Goal: Obtain resource: Obtain resource

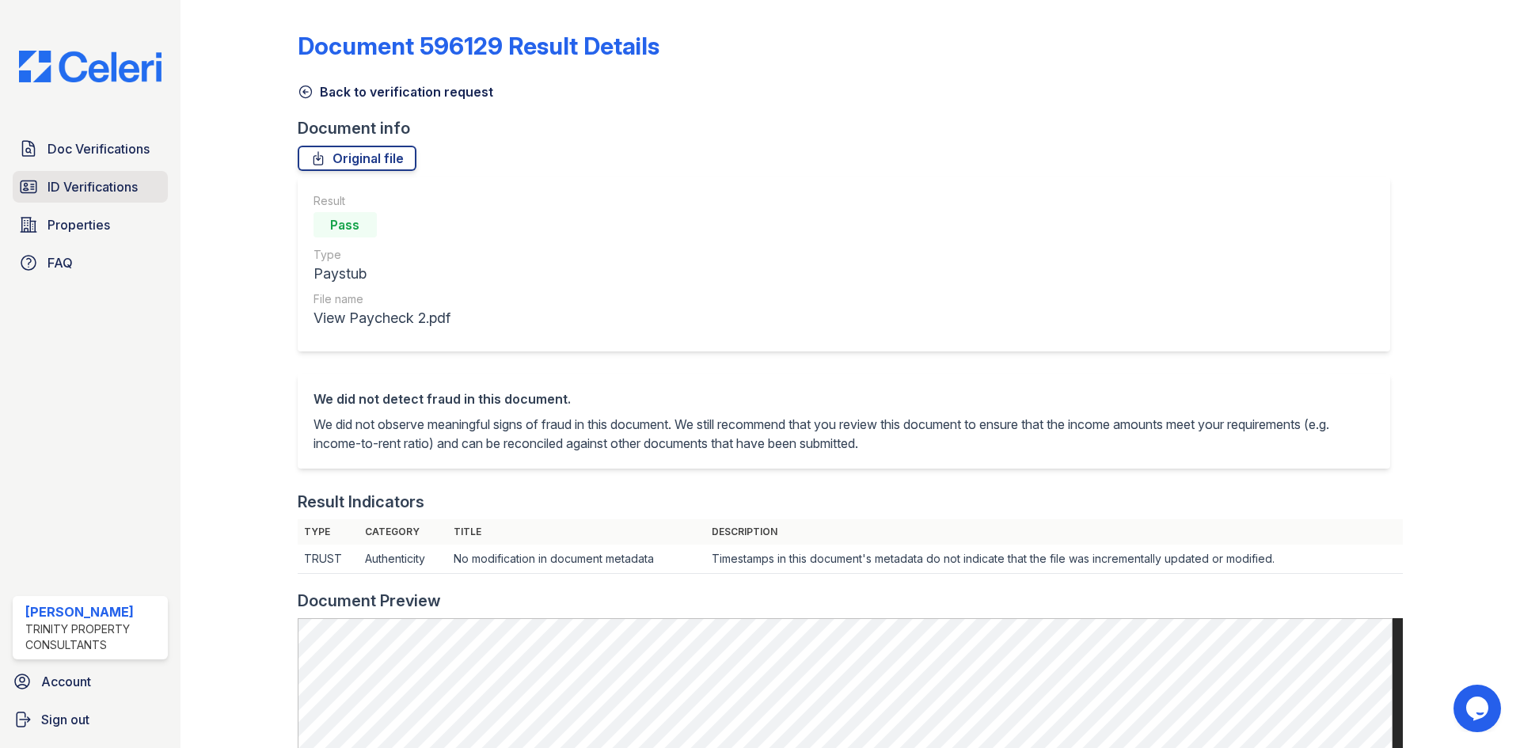
scroll to position [317, 0]
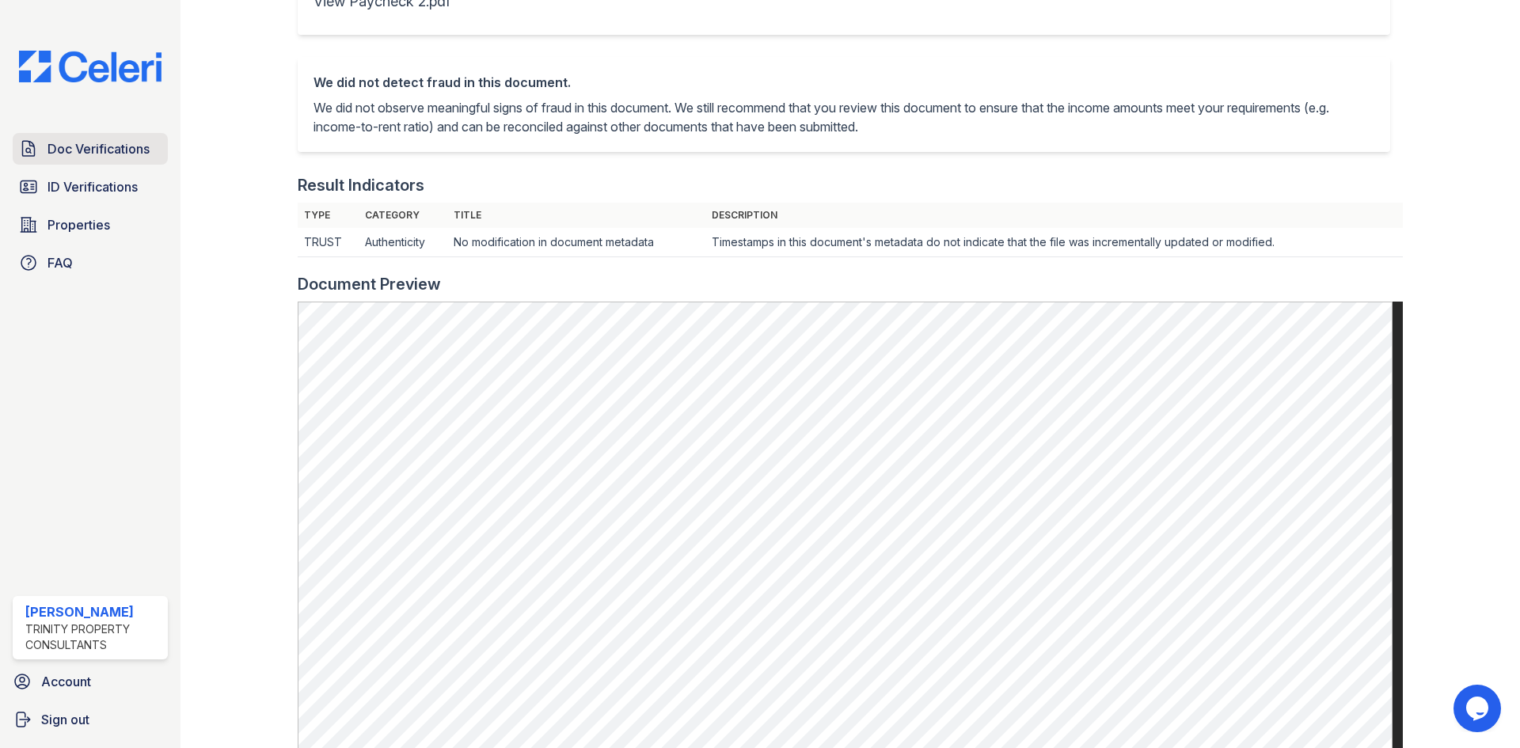
click at [101, 150] on span "Doc Verifications" at bounding box center [98, 148] width 102 height 19
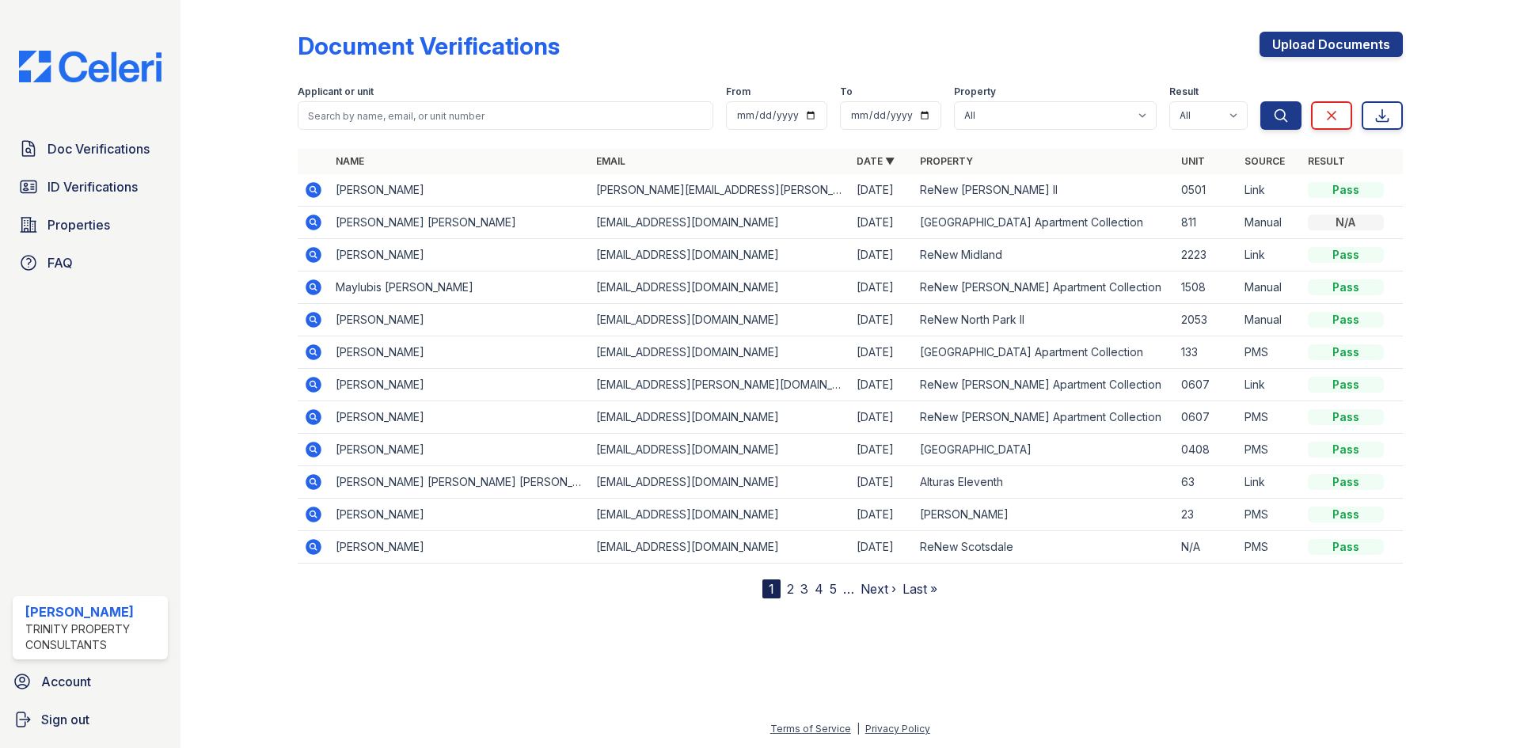
click at [306, 245] on icon at bounding box center [313, 254] width 19 height 19
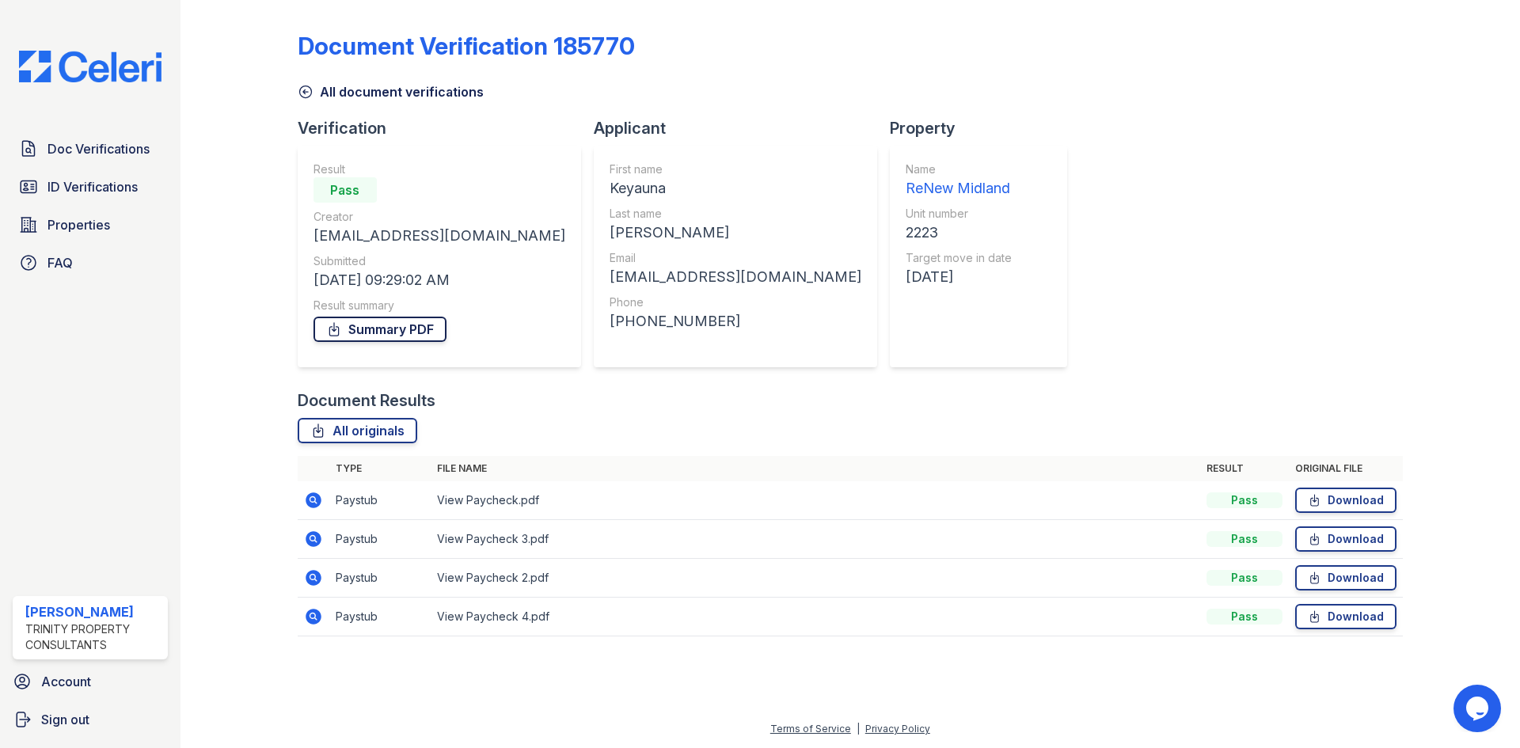
click at [371, 323] on link "Summary PDF" at bounding box center [379, 329] width 133 height 25
click at [120, 186] on span "ID Verifications" at bounding box center [92, 186] width 90 height 19
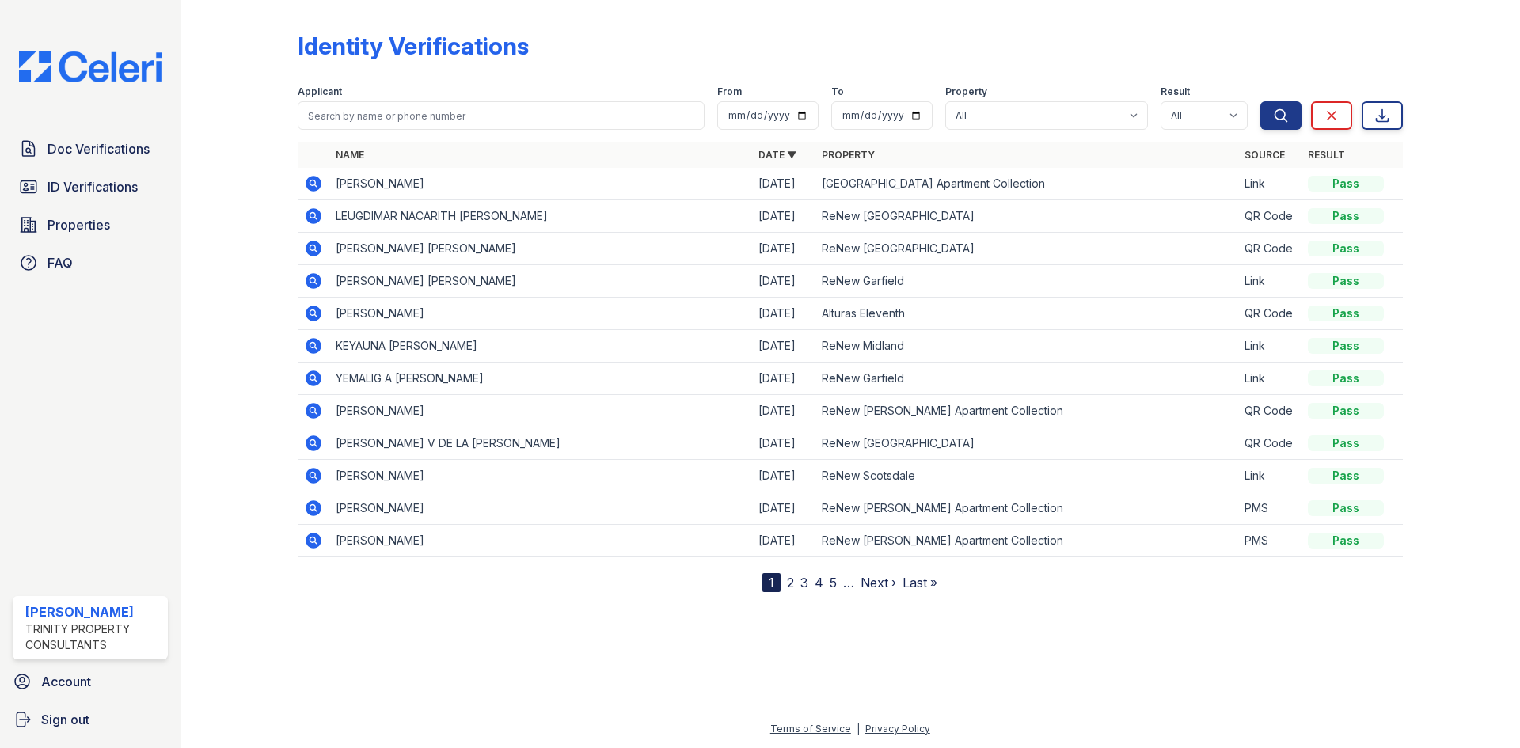
click at [315, 343] on icon at bounding box center [314, 346] width 16 height 16
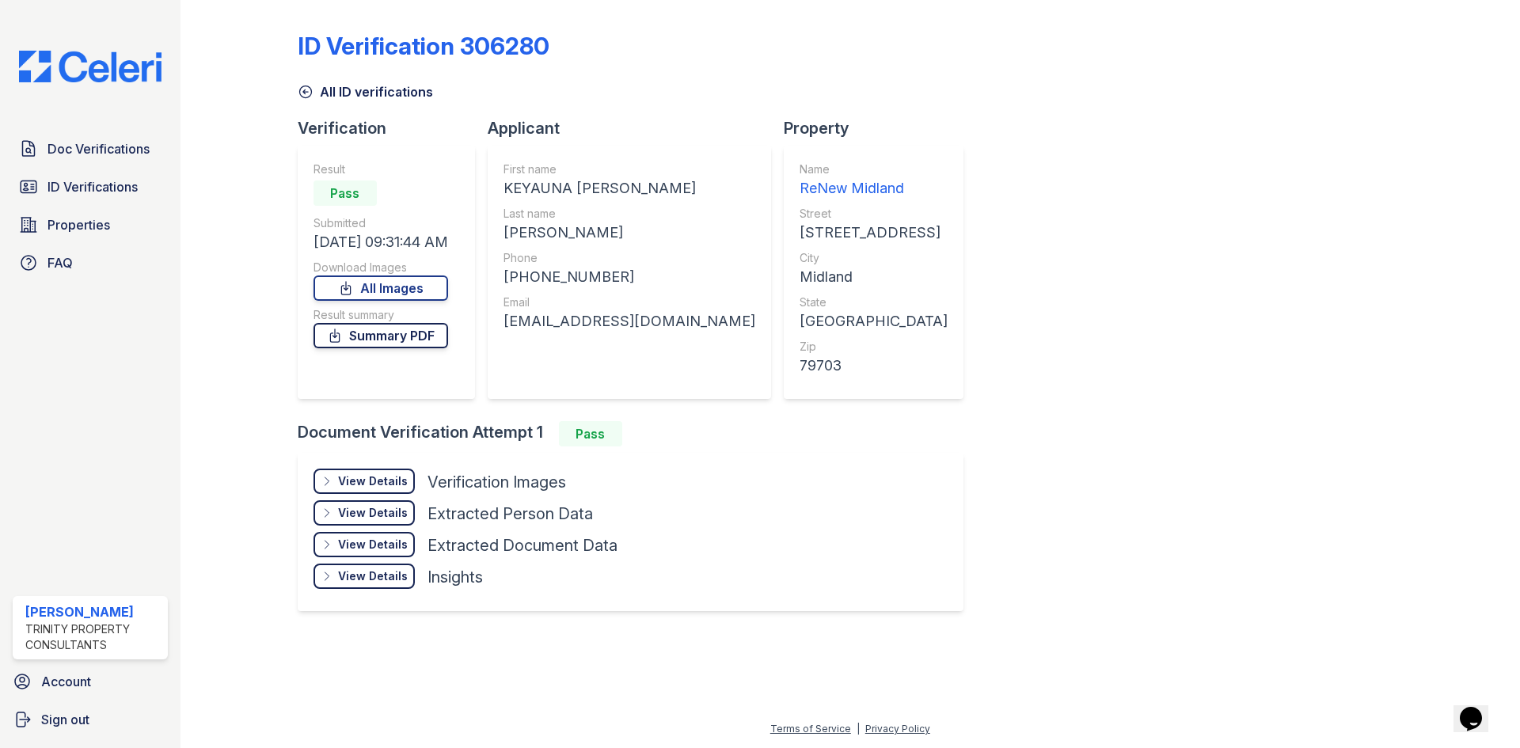
click at [441, 344] on link "Summary PDF" at bounding box center [380, 335] width 135 height 25
click at [371, 478] on div "View Details" at bounding box center [373, 481] width 70 height 16
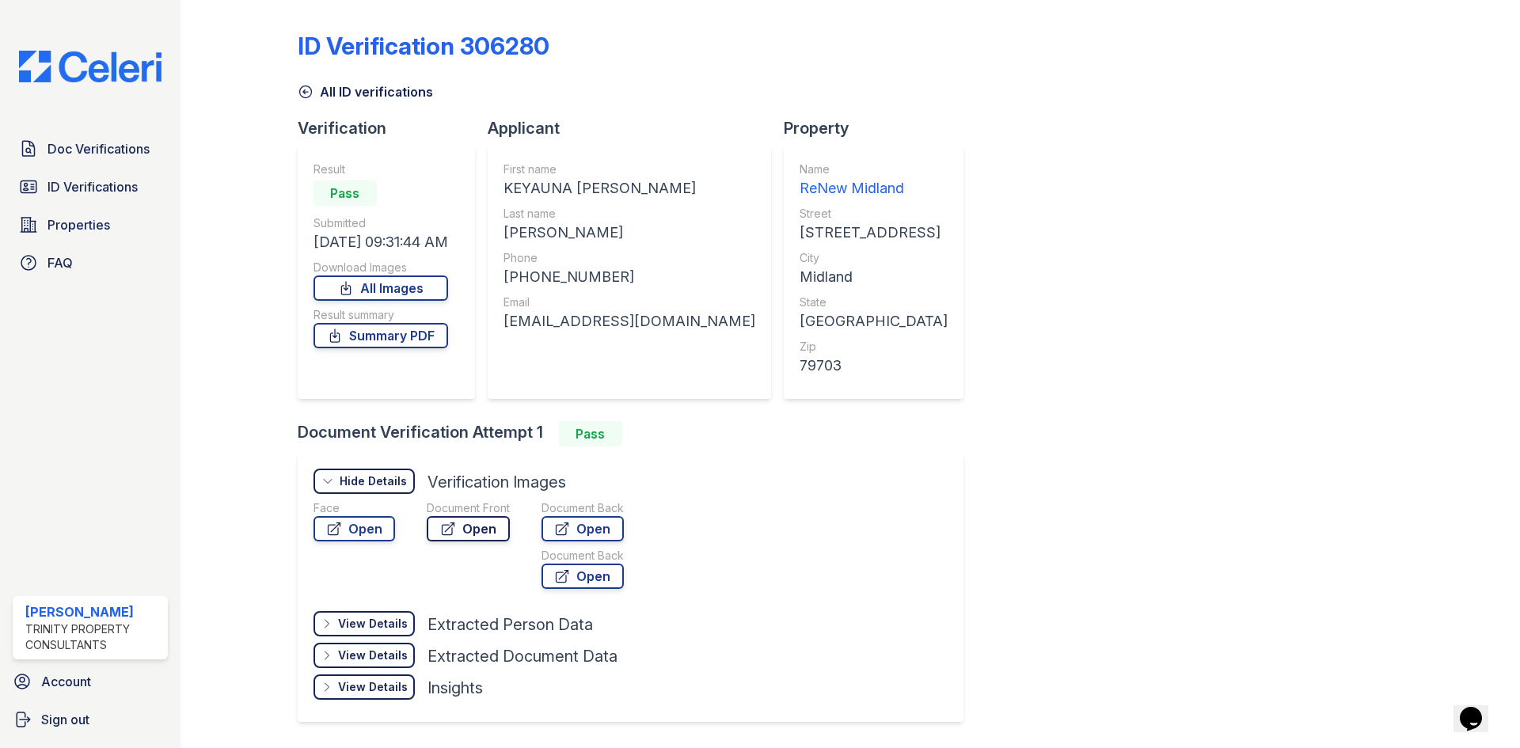
click at [484, 529] on link "Open" at bounding box center [468, 528] width 83 height 25
